Goal: Communication & Community: Ask a question

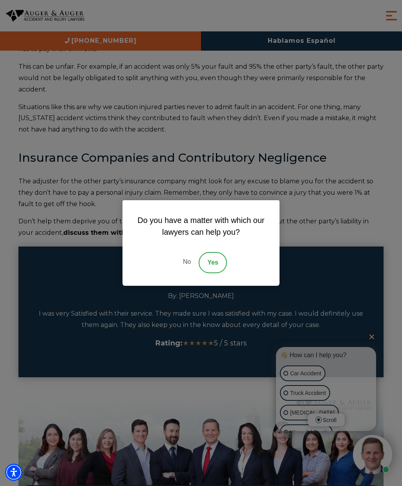
scroll to position [1272, 0]
click at [309, 253] on div "Do you have a matter with which our lawyers can help you? No Yes" at bounding box center [201, 243] width 402 height 486
click at [186, 273] on link "No" at bounding box center [187, 262] width 24 height 21
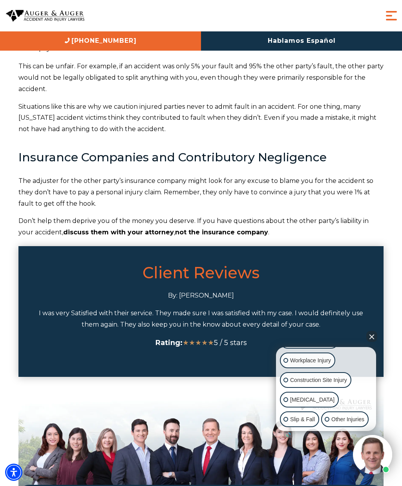
scroll to position [111, 0]
click at [373, 342] on button "Close Intaker Chat Widget" at bounding box center [372, 336] width 11 height 11
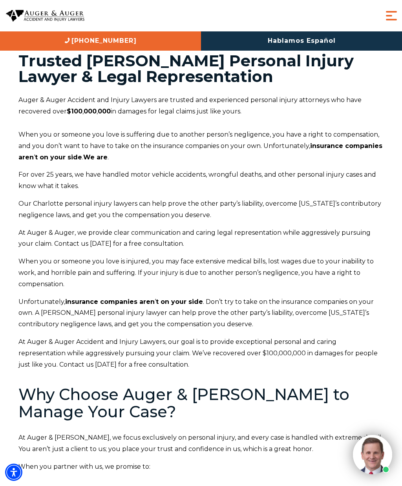
scroll to position [0, 0]
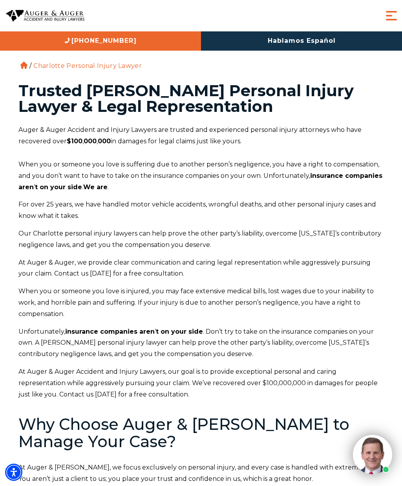
click at [390, 16] on span "Menu" at bounding box center [392, 16] width 16 height 16
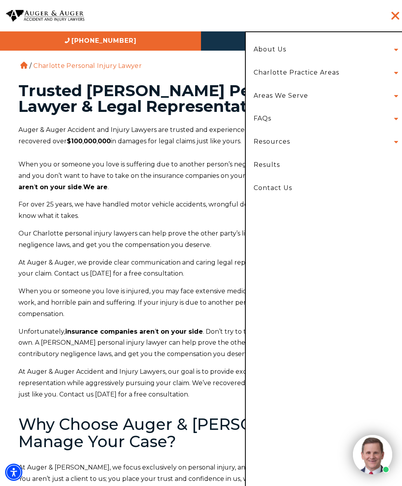
click at [286, 189] on link "Contact Us" at bounding box center [324, 188] width 152 height 23
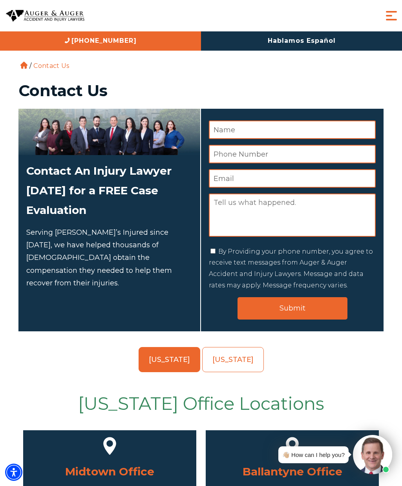
click at [267, 129] on input "Name *" at bounding box center [292, 130] width 167 height 18
type input "[PERSON_NAME] Best"
type input "3109628251"
type input "[EMAIL_ADDRESS][DOMAIN_NAME]"
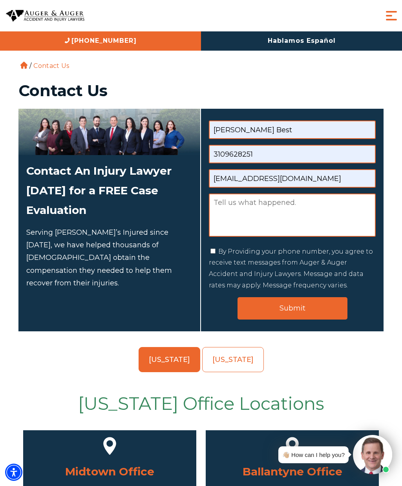
click at [235, 203] on textarea "Message" at bounding box center [292, 215] width 167 height 43
click at [227, 206] on textarea "Message" at bounding box center [292, 215] width 167 height 43
paste textarea "Lo Ipsumdol 80si A con adipisc el seddoeius. T inc utl etdolo mag aliquae admin…"
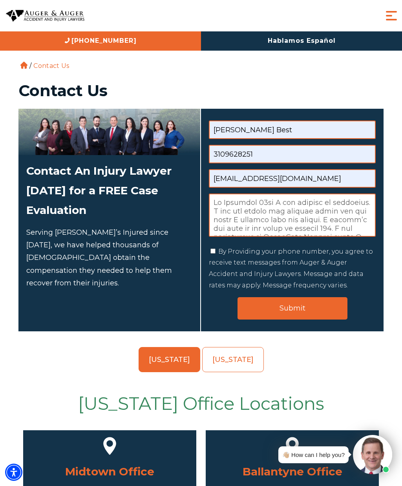
scroll to position [427, 0]
type textarea "Lo Ipsumdol 80si A con adipisc el seddoeius. T inc utl etdolo mag aliquae admin…"
click at [216, 253] on input "By Providing your phone number, you agree to receive text messages from Auger &…" at bounding box center [213, 251] width 5 height 5
checkbox input "true"
click at [280, 310] on input "Submit" at bounding box center [293, 308] width 110 height 22
